Goal: Check status: Check status

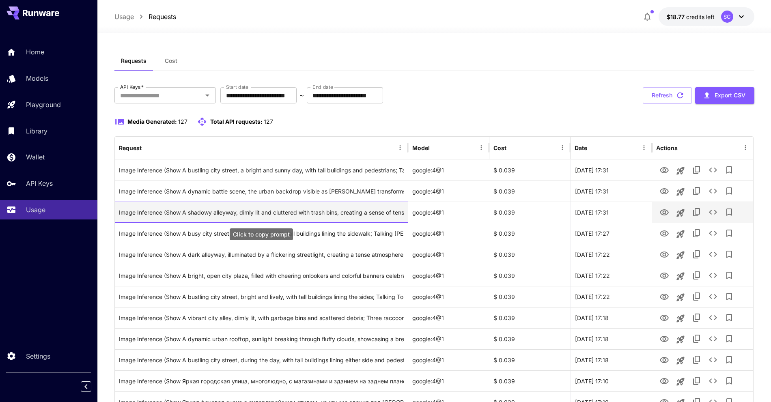
click at [229, 216] on div "Image Inference (Show A shadowy alleyway, dimly lit and cluttered with trash bi…" at bounding box center [261, 212] width 285 height 21
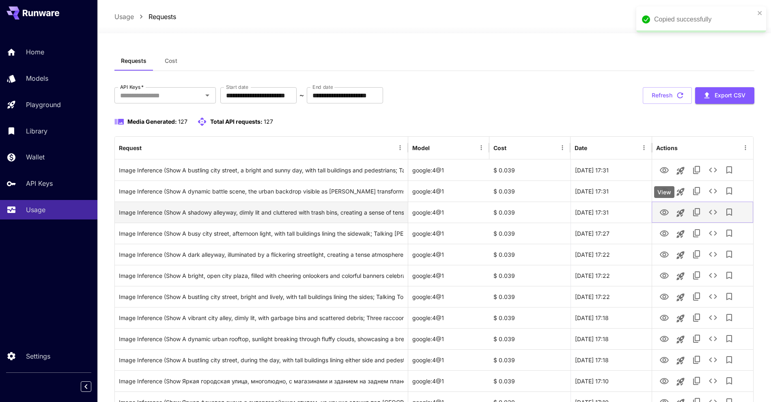
click at [667, 213] on icon "View" at bounding box center [665, 213] width 10 height 10
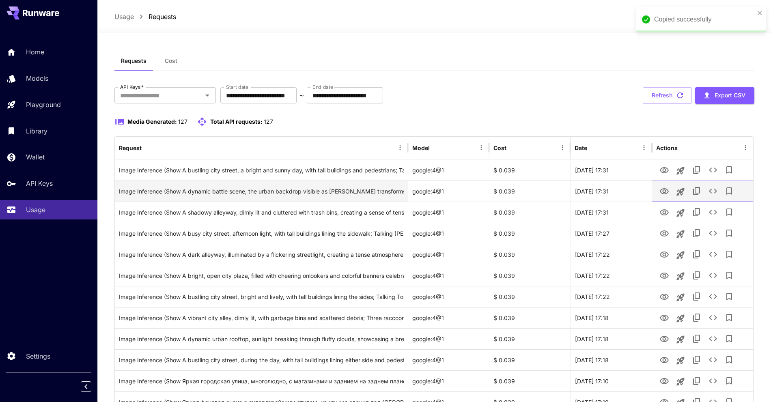
click at [663, 189] on icon "View" at bounding box center [664, 191] width 9 height 6
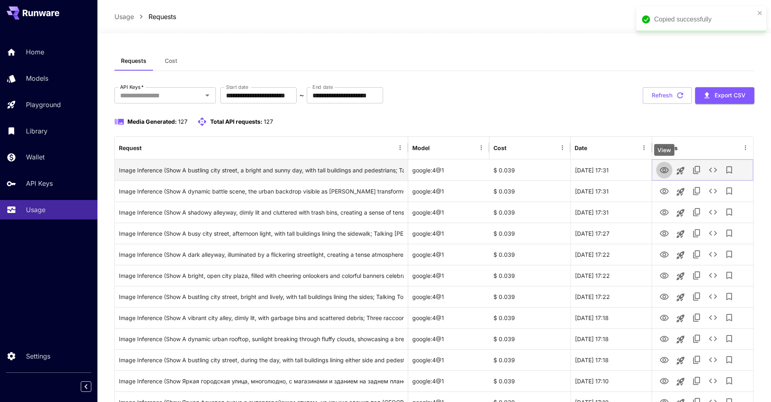
click at [665, 169] on icon "View" at bounding box center [664, 170] width 9 height 6
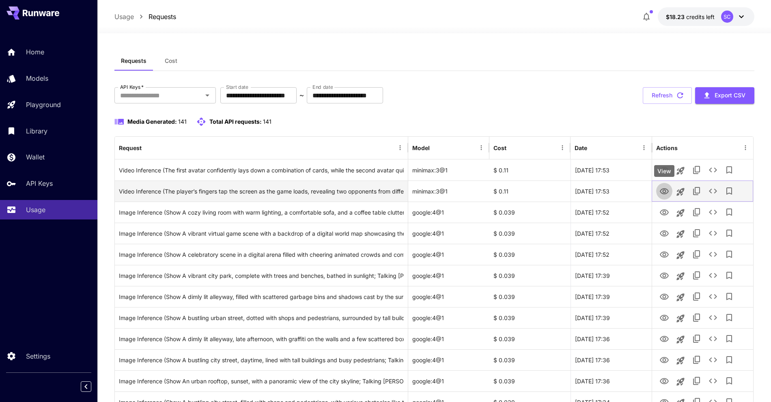
click at [665, 191] on icon "View" at bounding box center [664, 191] width 9 height 6
